Goal: Task Accomplishment & Management: Manage account settings

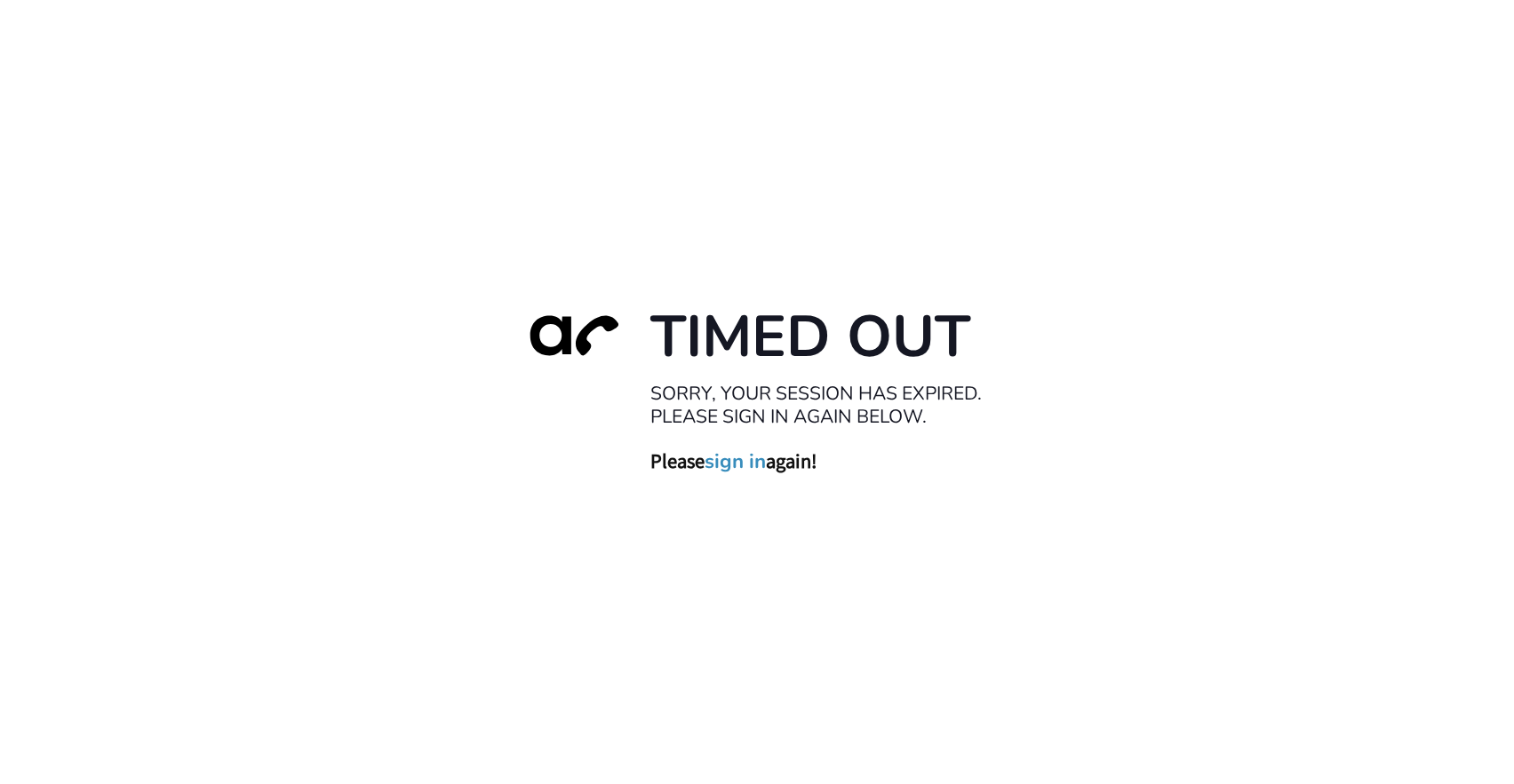
click at [1270, 262] on div "Timed Out Sorry, your session has expired. Please sign in again below. Please s…" at bounding box center [757, 392] width 1514 height 784
click at [722, 455] on link "sign in" at bounding box center [735, 461] width 62 height 25
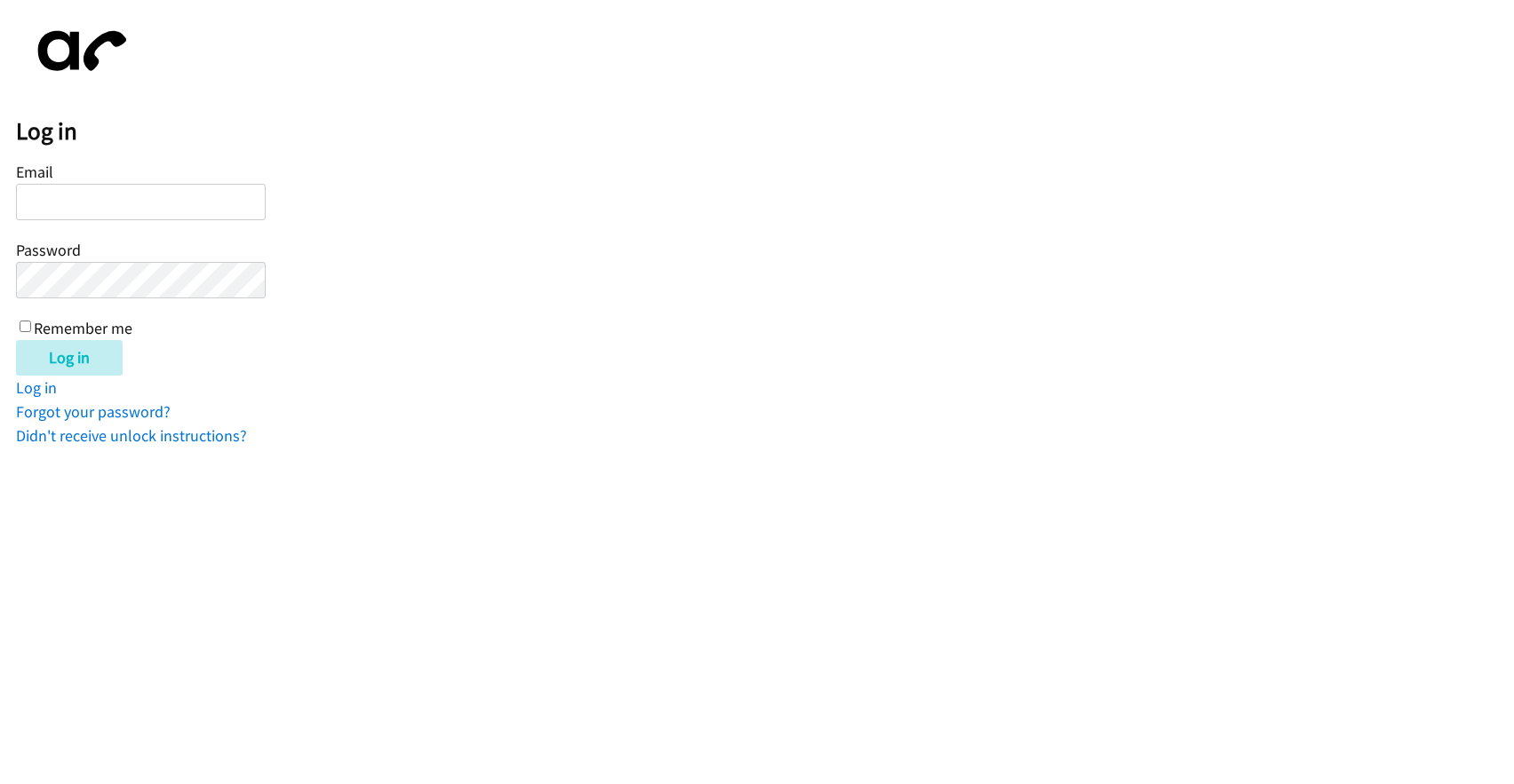
click at [1213, 380] on div "Log in Email Password Remember me Log in Log in Forgot your password? Didn't re…" at bounding box center [765, 232] width 1498 height 432
click at [846, 448] on html "Log in Email Password Remember me Log in Log in Forgot your password? Didn't re…" at bounding box center [757, 223] width 1514 height 448
drag, startPoint x: 1220, startPoint y: 364, endPoint x: 1481, endPoint y: 374, distance: 261.2
click at [1224, 364] on div "Log in" at bounding box center [765, 358] width 1498 height 36
click at [186, 193] on input "Email" at bounding box center [140, 202] width 250 height 37
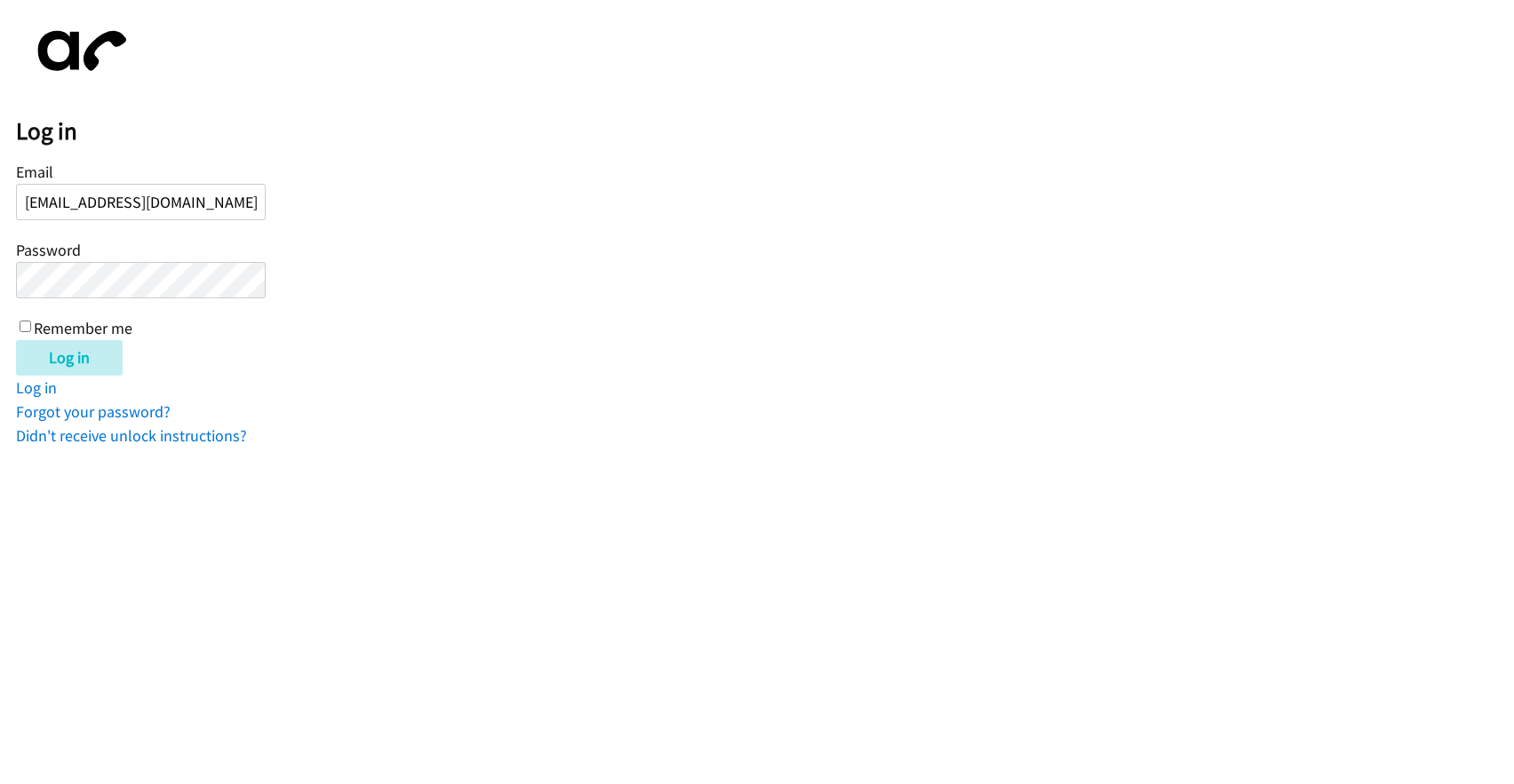
type input "[EMAIL_ADDRESS][DOMAIN_NAME]"
click at [16, 341] on input "Log in" at bounding box center [69, 358] width 106 height 36
